Goal: Task Accomplishment & Management: Manage account settings

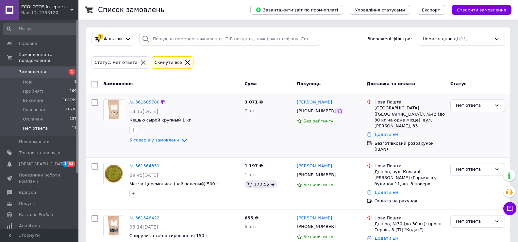
click at [338, 113] on icon at bounding box center [340, 111] width 4 height 4
click at [337, 112] on icon at bounding box center [339, 110] width 5 height 5
click at [149, 101] on link "№ 361605780" at bounding box center [145, 101] width 30 height 5
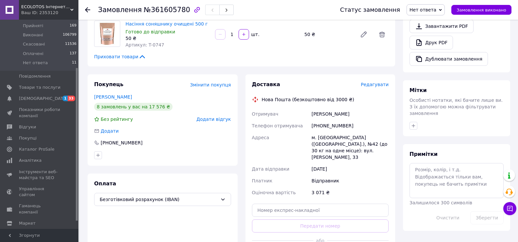
scroll to position [229, 0]
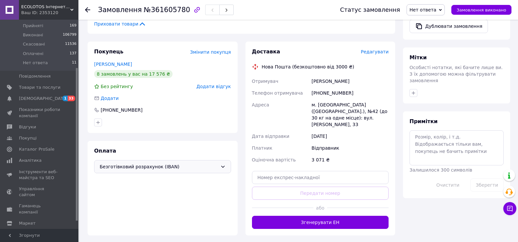
click at [166, 163] on span "Безготівковий розрахунок (IBAN)" at bounding box center [159, 166] width 118 height 7
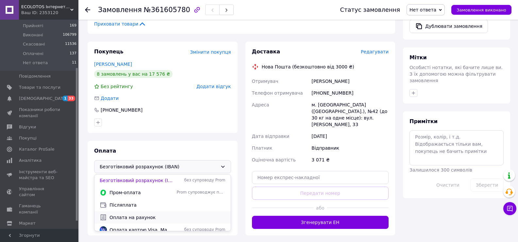
click at [139, 214] on div "Оплата на рахунок" at bounding box center [162, 217] width 129 height 7
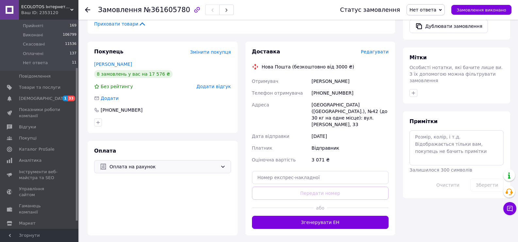
click at [425, 8] on span "Нет ответа" at bounding box center [423, 9] width 27 height 5
click at [426, 22] on li "Прийнято" at bounding box center [426, 23] width 38 height 10
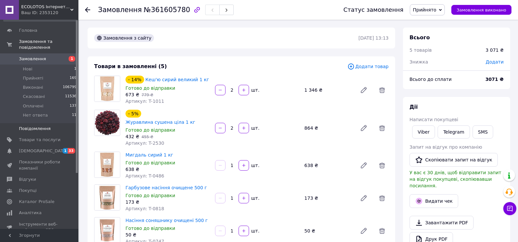
scroll to position [0, 0]
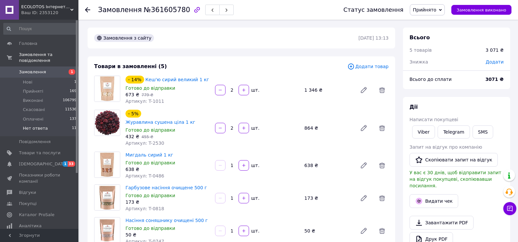
click at [38, 125] on span "Нет ответа" at bounding box center [35, 128] width 25 height 6
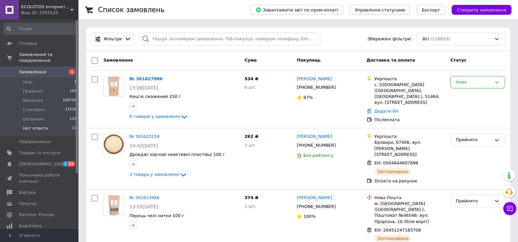
click at [33, 126] on li "Нет ответа 11" at bounding box center [40, 130] width 80 height 12
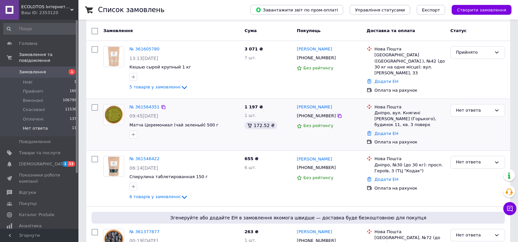
scroll to position [65, 0]
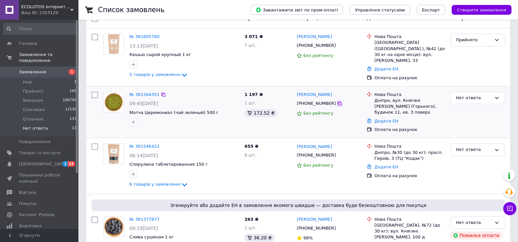
click at [337, 102] on icon at bounding box center [339, 103] width 5 height 5
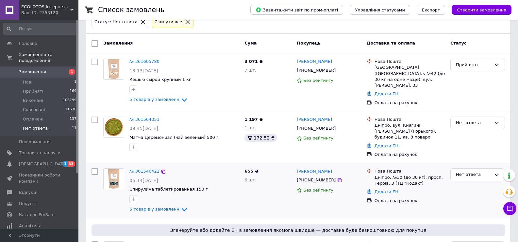
scroll to position [33, 0]
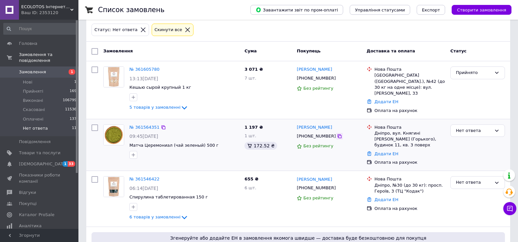
click at [337, 134] on icon at bounding box center [339, 135] width 5 height 5
click at [142, 126] on link "№ 361564351" at bounding box center [145, 127] width 30 height 5
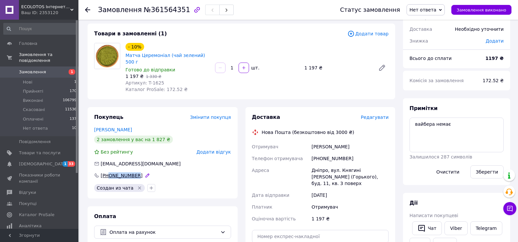
drag, startPoint x: 148, startPoint y: 167, endPoint x: 108, endPoint y: 171, distance: 40.7
click at [108, 172] on div "+380675571382" at bounding box center [162, 175] width 137 height 7
copy div "0675571382"
click at [510, 209] on icon at bounding box center [510, 208] width 7 height 7
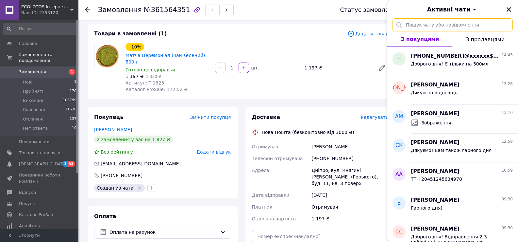
click at [435, 28] on input "text" at bounding box center [453, 24] width 120 height 13
paste input "0675571382"
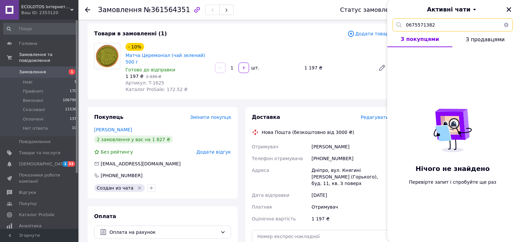
type input "0675571382"
click at [506, 26] on button "button" at bounding box center [506, 24] width 13 height 13
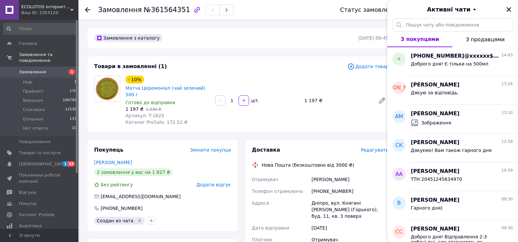
drag, startPoint x: 354, startPoint y: 173, endPoint x: 308, endPoint y: 175, distance: 46.5
click at [308, 175] on div "Отримувач Закатілова Тетяна Телефон отримувача +380675571382 Адреса Дніпро, вул…" at bounding box center [321, 215] width 140 height 84
copy div "Отримувач Закатілова Тетяна"
click at [419, 24] on input "text" at bounding box center [453, 24] width 120 height 13
paste input "Закатілова Тетяна"
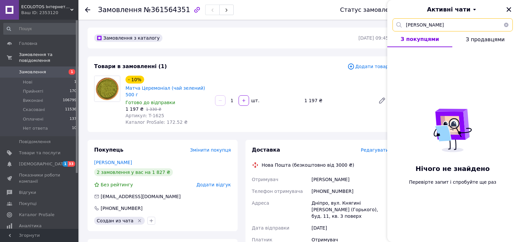
type input "Закатілова Тетяна"
click at [505, 25] on button "button" at bounding box center [506, 24] width 13 height 13
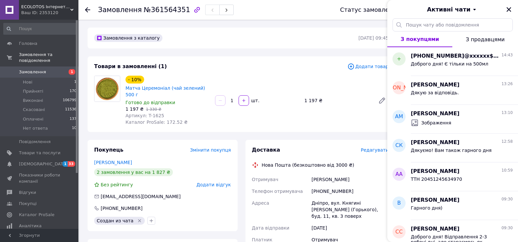
click at [342, 121] on div "Товари в замовленні (1) Додати товар - 10% Матча Церемоніал (чай зелений) 500 г…" at bounding box center [242, 94] width 308 height 76
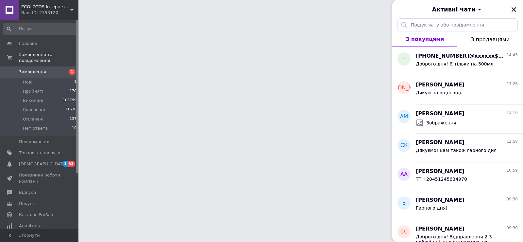
drag, startPoint x: 516, startPoint y: 10, endPoint x: 510, endPoint y: 10, distance: 5.9
click at [516, 10] on icon "Закрити" at bounding box center [514, 10] width 6 height 6
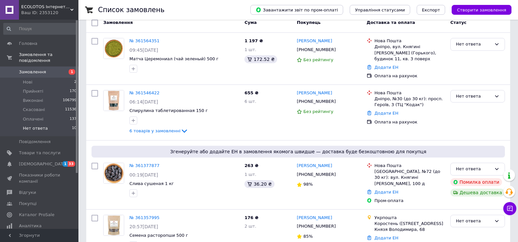
scroll to position [65, 0]
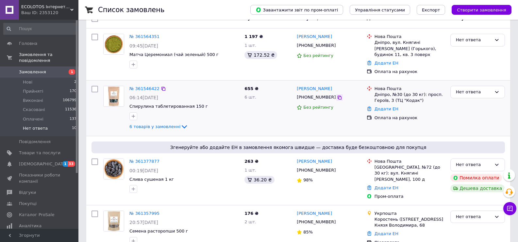
click at [337, 95] on icon at bounding box center [339, 97] width 5 height 5
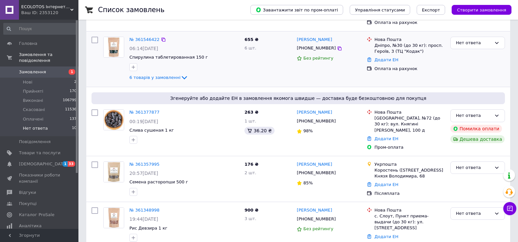
scroll to position [131, 0]
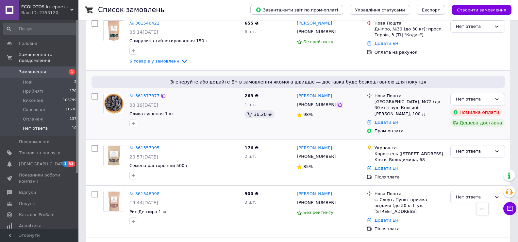
click at [338, 103] on icon at bounding box center [340, 105] width 4 height 4
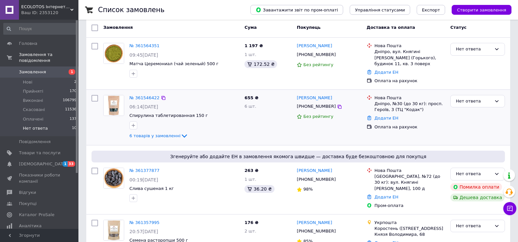
scroll to position [98, 0]
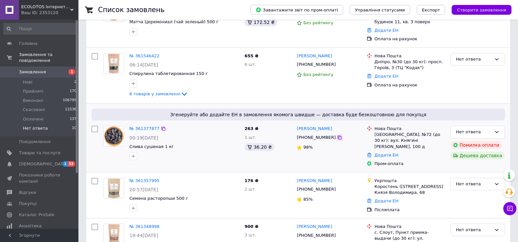
click at [337, 135] on icon at bounding box center [339, 137] width 5 height 5
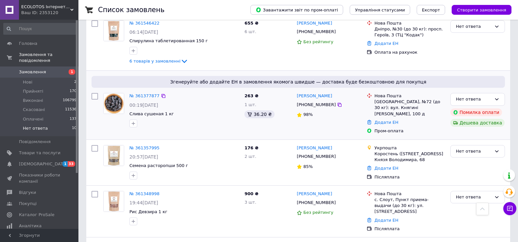
scroll to position [164, 0]
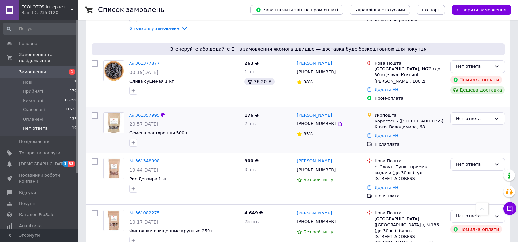
click at [335, 120] on div "+380681786282" at bounding box center [329, 124] width 66 height 8
click at [338, 122] on icon at bounding box center [340, 124] width 4 height 4
click at [337, 121] on icon at bounding box center [339, 123] width 5 height 5
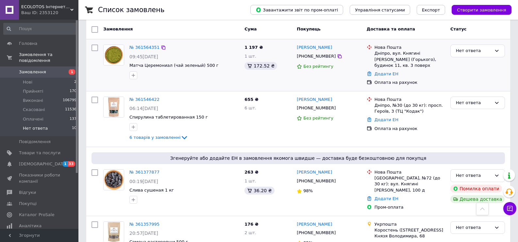
scroll to position [0, 0]
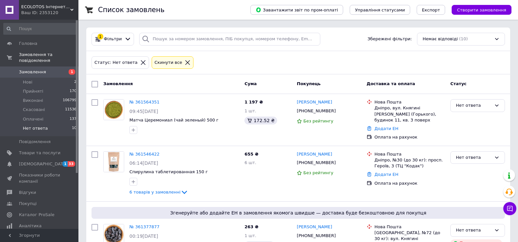
click at [140, 64] on icon at bounding box center [143, 63] width 6 height 6
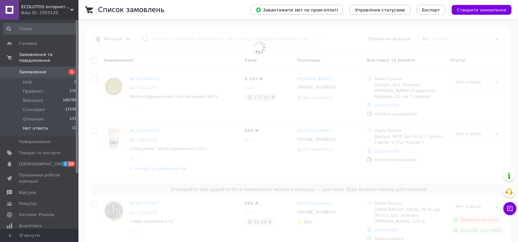
click at [173, 40] on span at bounding box center [259, 47] width 518 height 95
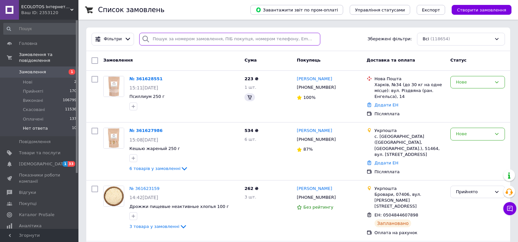
click at [190, 39] on input "search" at bounding box center [229, 39] width 181 height 13
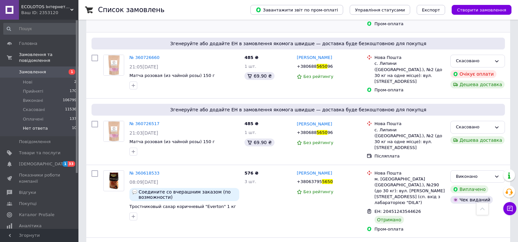
scroll to position [98, 0]
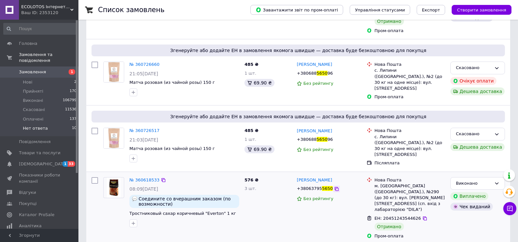
type input "5650"
click at [335, 187] on icon at bounding box center [337, 189] width 4 height 4
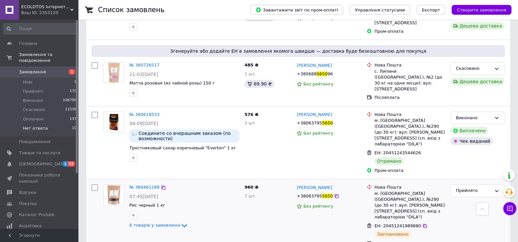
scroll to position [0, 0]
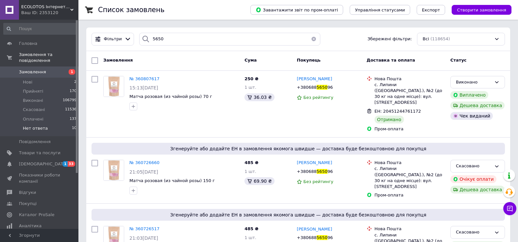
click at [312, 37] on button "button" at bounding box center [313, 39] width 13 height 13
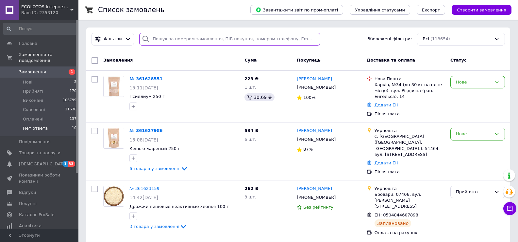
paste input "[PHONE_NUMBER]"
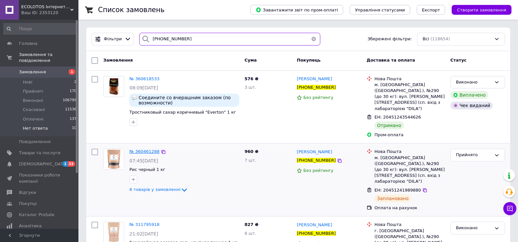
type input "[PHONE_NUMBER]"
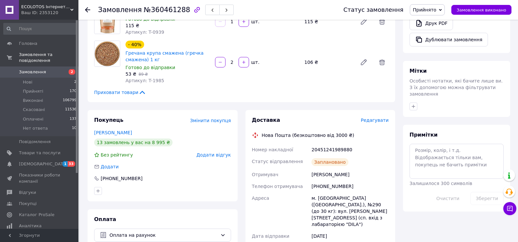
scroll to position [229, 0]
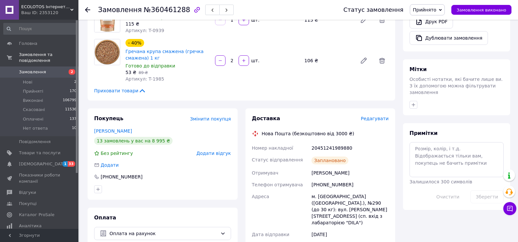
click at [337, 186] on div "[PHONE_NUMBER]" at bounding box center [350, 185] width 80 height 12
copy div "380637955650"
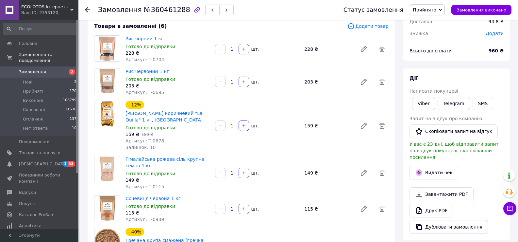
scroll to position [33, 0]
